Goal: Information Seeking & Learning: Understand process/instructions

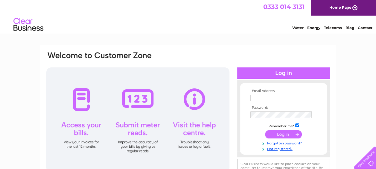
type input "[EMAIL_ADDRESS][DOMAIN_NAME]"
click at [279, 135] on input "submit" at bounding box center [283, 134] width 37 height 8
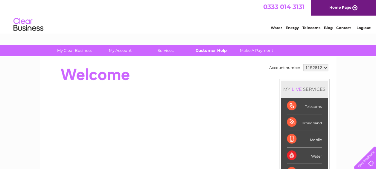
click at [208, 51] on link "Customer Help" at bounding box center [210, 50] width 49 height 11
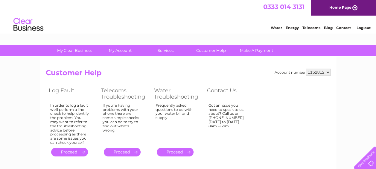
scroll to position [30, 0]
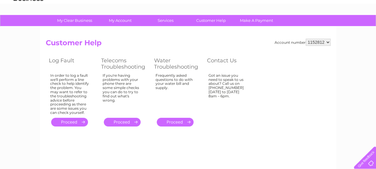
click at [114, 119] on link "." at bounding box center [122, 122] width 37 height 9
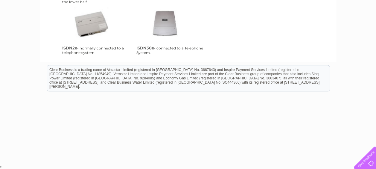
scroll to position [59, 0]
